Goal: Transaction & Acquisition: Register for event/course

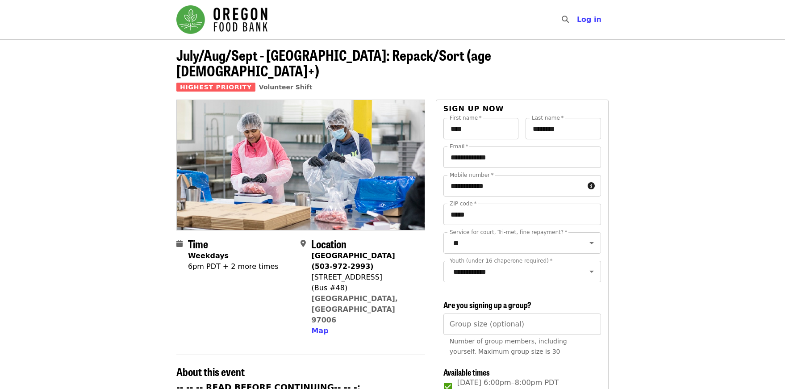
scroll to position [179, 0]
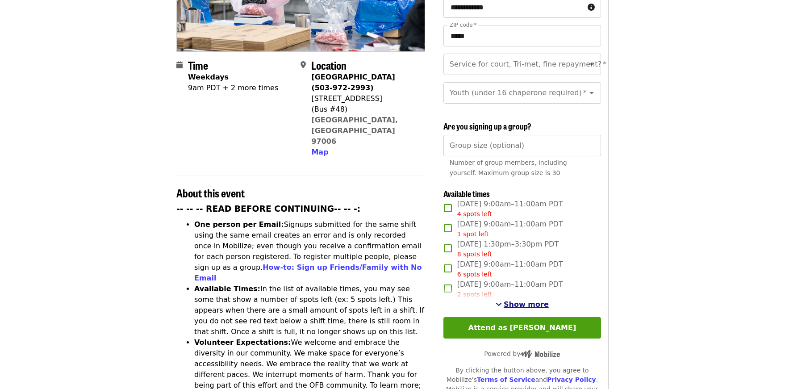
click at [536, 304] on span "Show more" at bounding box center [526, 304] width 45 height 8
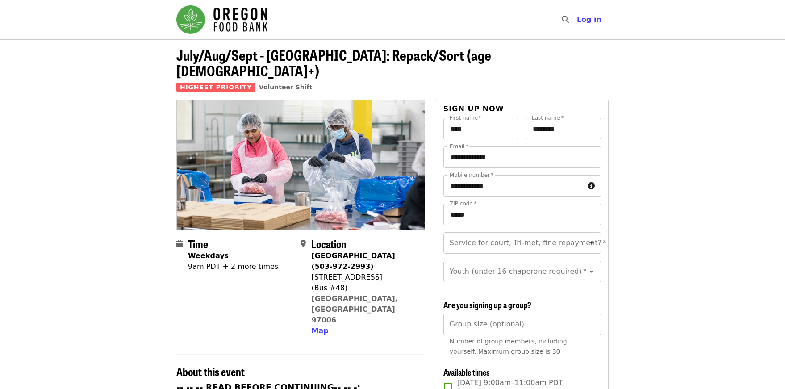
click at [236, 24] on img "Main navigation" at bounding box center [221, 19] width 91 height 29
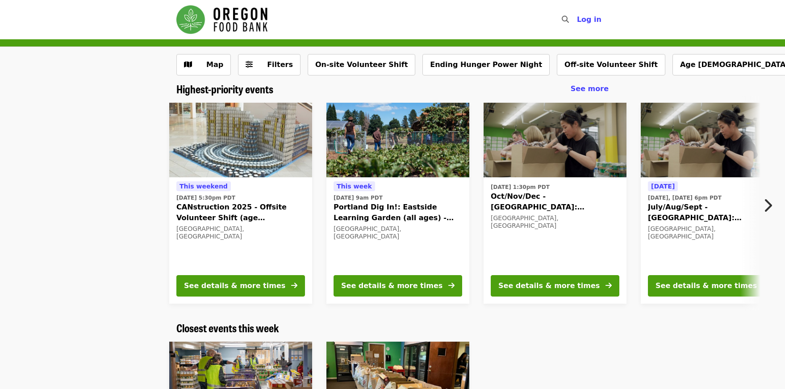
click at [769, 201] on icon "chevron-right icon" at bounding box center [767, 205] width 9 height 17
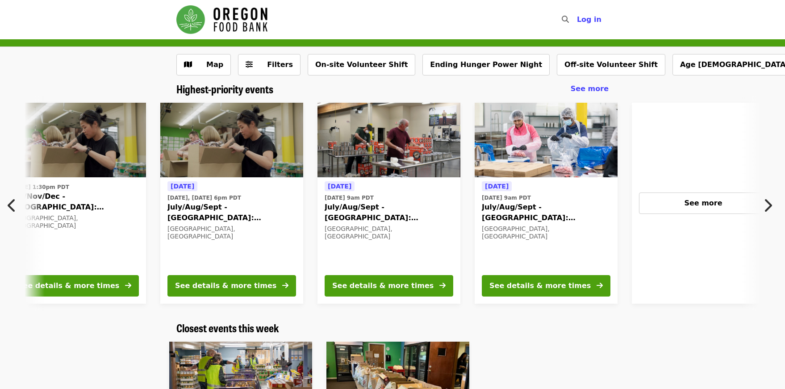
click at [84, 179] on div "Wed, Oct 1 @ 1:30pm PDT Oct/Nov/Dec - Portland: Repack/Sort (age 8+) Portland, …" at bounding box center [74, 240] width 143 height 126
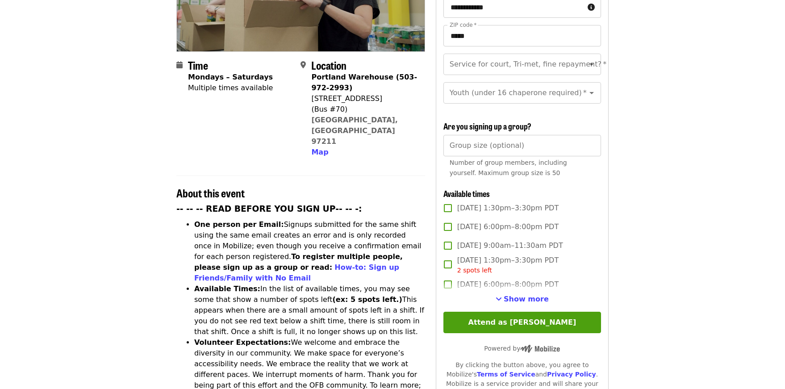
scroll to position [268, 0]
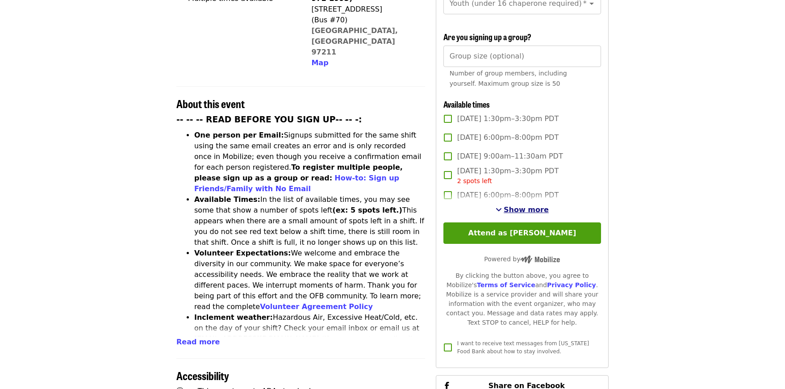
click at [521, 205] on span "Show more" at bounding box center [526, 209] width 45 height 8
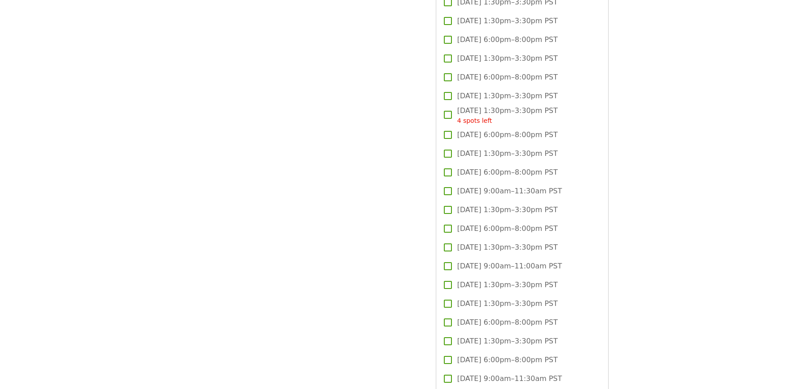
scroll to position [2008, 0]
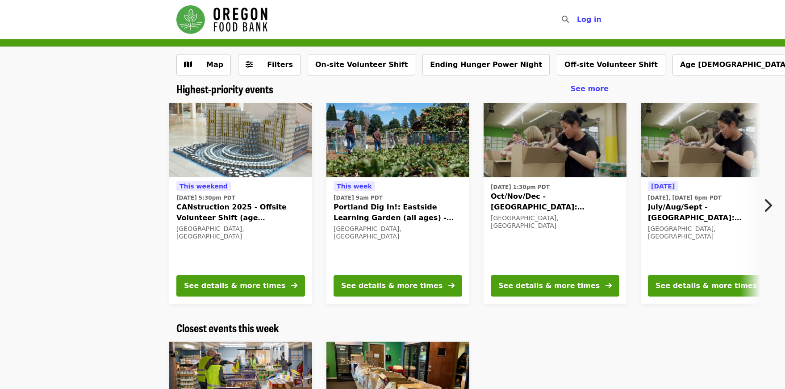
click at [770, 209] on icon "chevron-right icon" at bounding box center [767, 205] width 9 height 17
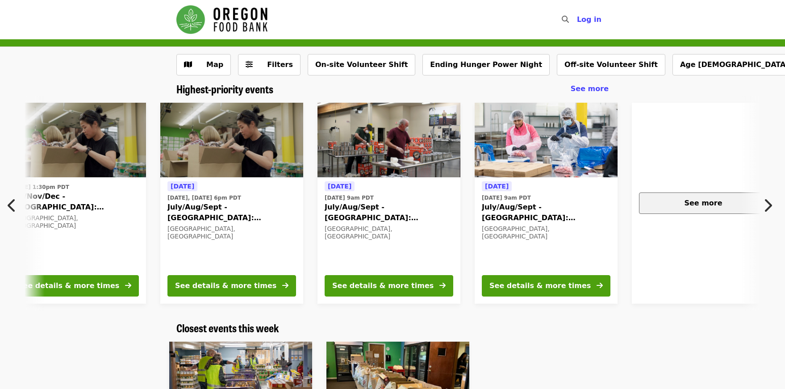
click at [721, 209] on button "See more" at bounding box center [703, 203] width 129 height 21
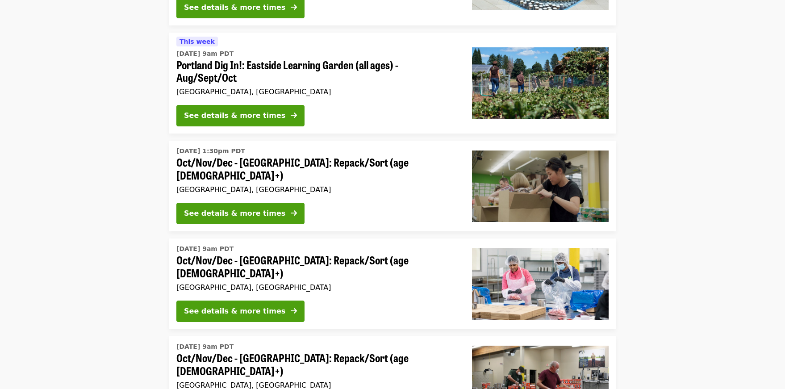
scroll to position [357, 0]
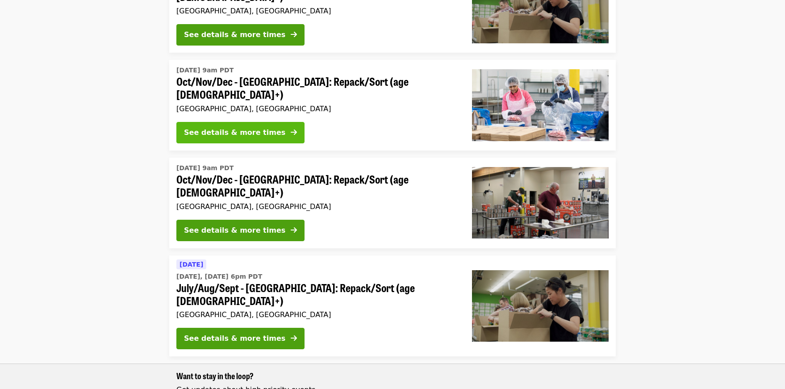
click at [265, 122] on button "See details & more times" at bounding box center [240, 132] width 128 height 21
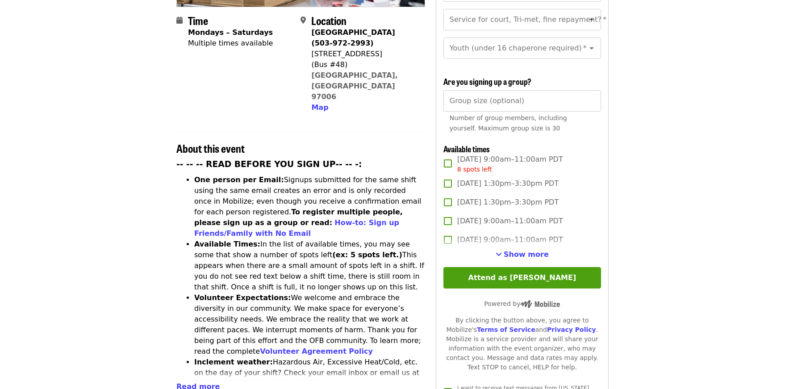
scroll to position [313, 0]
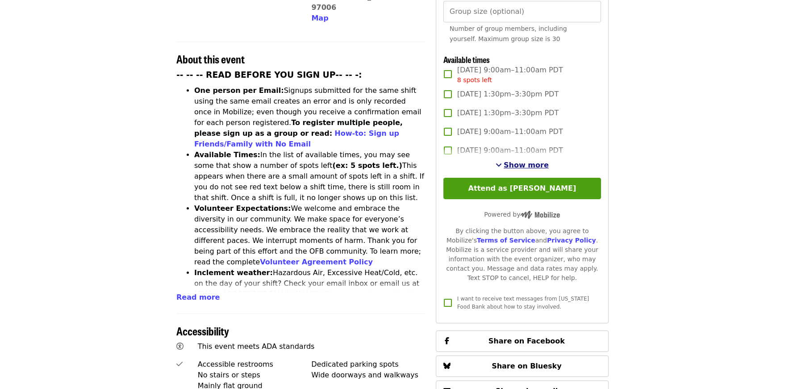
click at [521, 163] on span "Show more" at bounding box center [526, 165] width 45 height 8
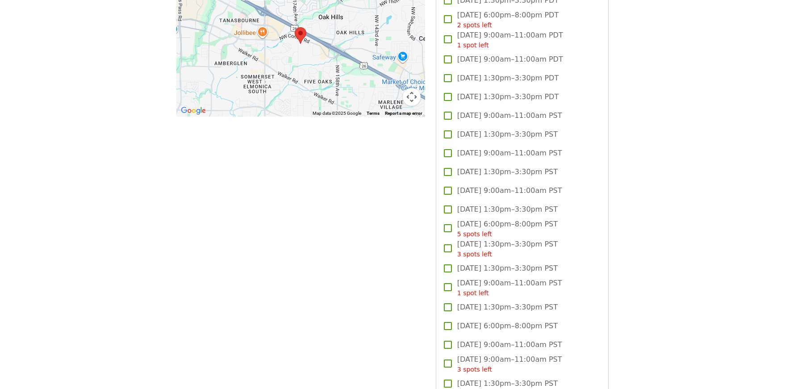
scroll to position [893, 0]
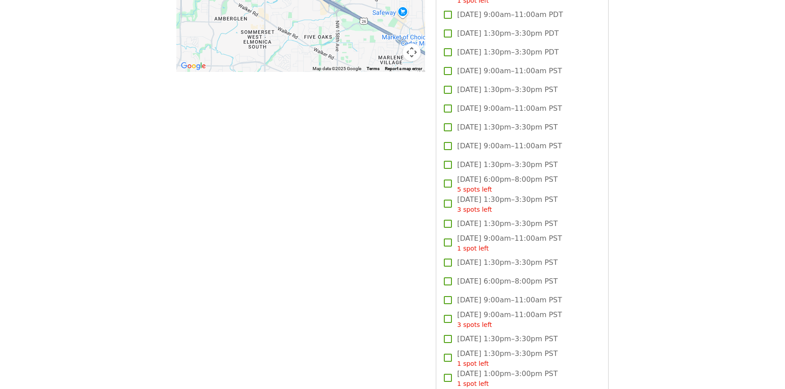
click at [548, 280] on span "[DATE] 6:00pm–8:00pm PST" at bounding box center [507, 281] width 101 height 11
